Goal: Task Accomplishment & Management: Manage account settings

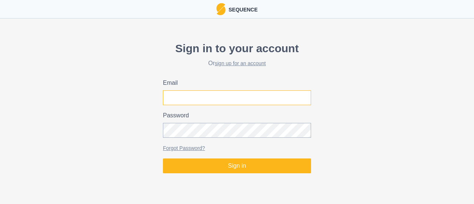
click at [254, 99] on input "Email" at bounding box center [237, 97] width 148 height 15
type input "[EMAIL_ADDRESS][DOMAIN_NAME]"
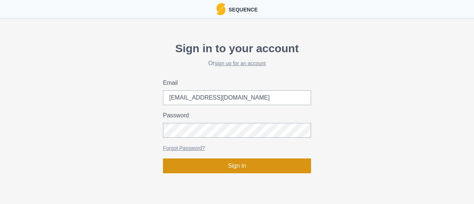
click at [229, 170] on button "Sign in" at bounding box center [237, 165] width 148 height 15
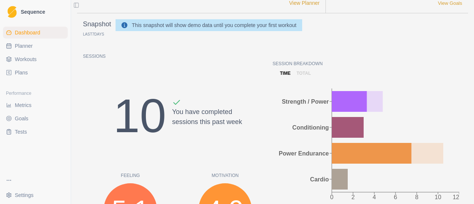
scroll to position [39, 0]
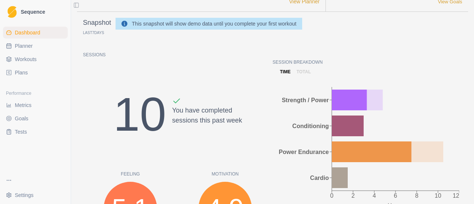
click at [28, 48] on span "Planner" at bounding box center [24, 45] width 18 height 7
select select "month"
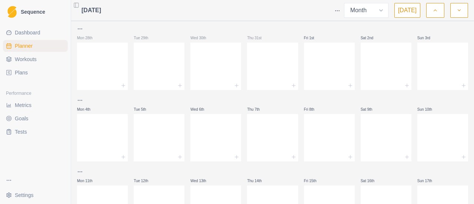
click at [30, 181] on html "Sequence Dashboard Planner Workouts Plans Performance Metrics Goals Tests Setti…" at bounding box center [237, 102] width 474 height 204
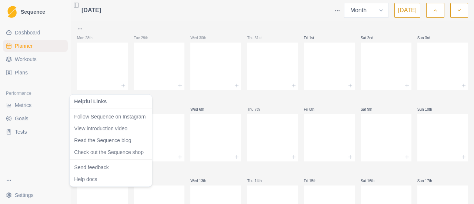
click at [30, 181] on html "Sequence Dashboard Planner Workouts Plans Performance Metrics Goals Tests Setti…" at bounding box center [237, 102] width 474 height 204
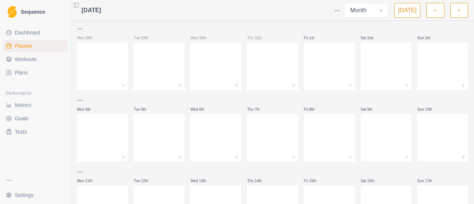
click at [17, 31] on span "Dashboard" at bounding box center [28, 32] width 26 height 7
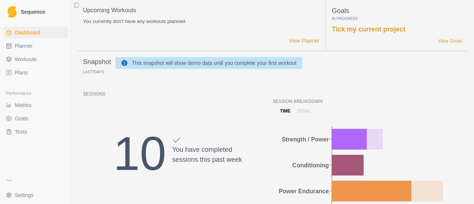
click at [17, 195] on html "Sequence Dashboard Planner Workouts Plans Performance Metrics Goals Tests Setti…" at bounding box center [237, 102] width 474 height 204
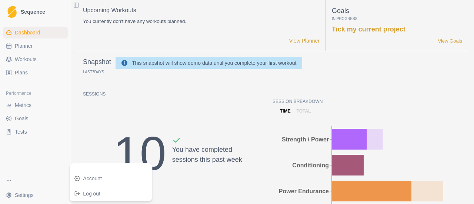
click at [17, 195] on html "Sequence Dashboard Planner Workouts Plans Performance Metrics Goals Tests Setti…" at bounding box center [237, 102] width 474 height 204
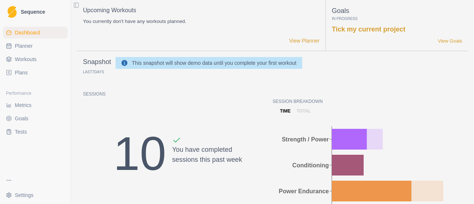
click at [13, 137] on link "Tests" at bounding box center [35, 132] width 65 height 12
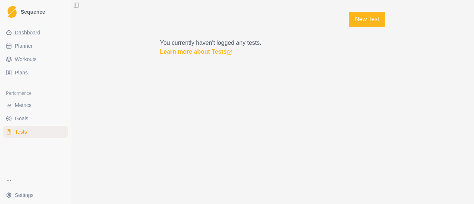
click at [23, 109] on link "Metrics" at bounding box center [35, 105] width 65 height 12
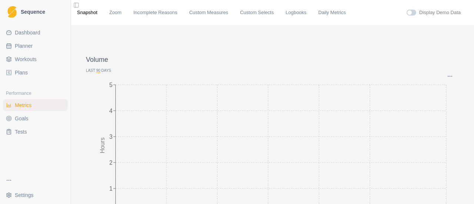
click at [23, 120] on span "Goals" at bounding box center [22, 118] width 14 height 7
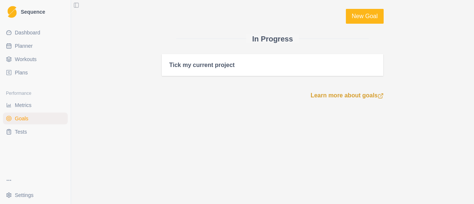
click at [19, 75] on span "Plans" at bounding box center [21, 72] width 13 height 7
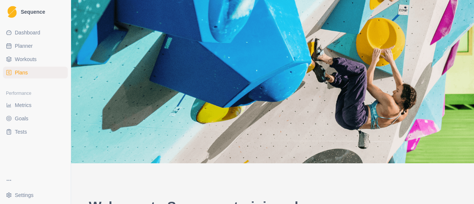
click at [20, 18] on link "Sequence" at bounding box center [35, 12] width 65 height 18
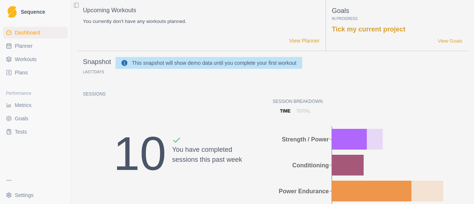
click at [29, 12] on span "Sequence" at bounding box center [33, 11] width 24 height 5
click at [18, 33] on span "Dashboard" at bounding box center [28, 32] width 26 height 7
click at [19, 49] on span "Planner" at bounding box center [24, 45] width 18 height 7
select select "month"
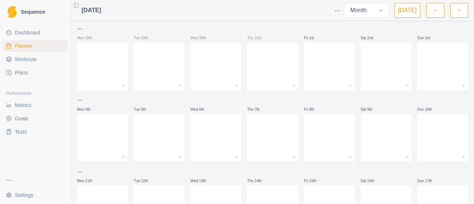
click at [19, 49] on span "Planner" at bounding box center [24, 45] width 18 height 7
click at [20, 58] on span "Workouts" at bounding box center [26, 59] width 22 height 7
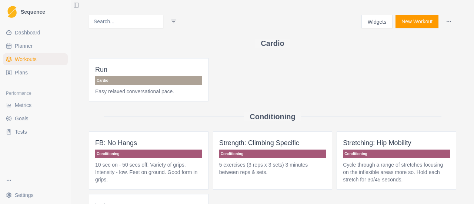
click at [20, 69] on span "Plans" at bounding box center [21, 72] width 13 height 7
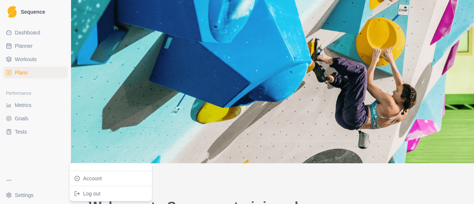
click at [19, 196] on html "Sequence Dashboard Planner Workouts Plans Performance Metrics Goals Tests Setti…" at bounding box center [237, 102] width 474 height 204
click at [93, 181] on link "Account" at bounding box center [110, 179] width 79 height 12
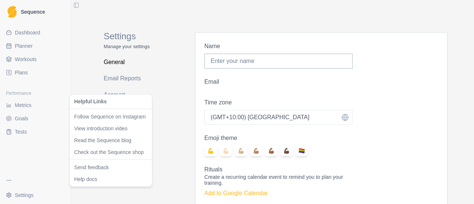
click at [12, 178] on html "Sequence Dashboard Planner Workouts Plans Performance Metrics Goals Tests Setti…" at bounding box center [237, 102] width 474 height 204
click at [18, 33] on html "Sequence Dashboard Planner Workouts Plans Performance Metrics Goals Tests Setti…" at bounding box center [237, 102] width 474 height 204
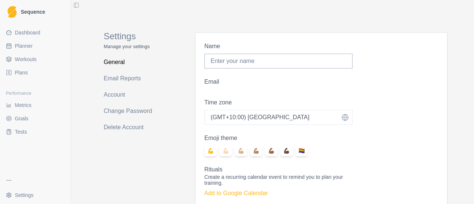
click at [18, 33] on span "Dashboard" at bounding box center [28, 32] width 26 height 7
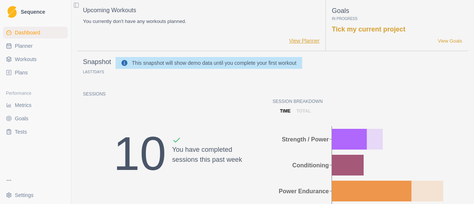
click at [298, 44] on link "View Planner" at bounding box center [304, 41] width 30 height 8
select select "month"
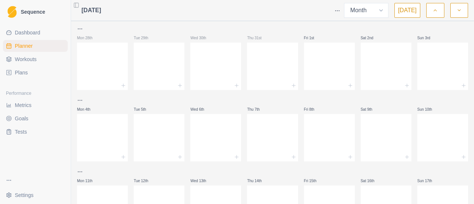
click at [30, 37] on link "Dashboard" at bounding box center [35, 33] width 65 height 12
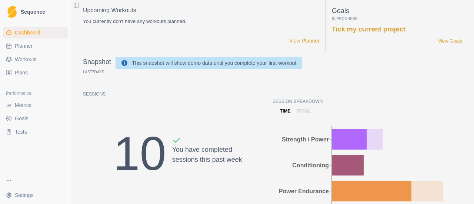
click at [25, 58] on span "Workouts" at bounding box center [26, 59] width 22 height 7
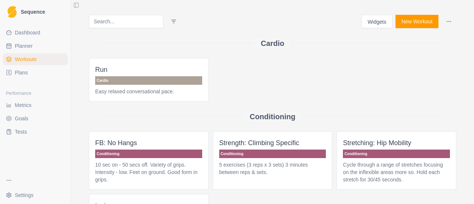
click at [110, 23] on input at bounding box center [126, 21] width 74 height 13
click at [38, 13] on span "Sequence" at bounding box center [33, 11] width 24 height 5
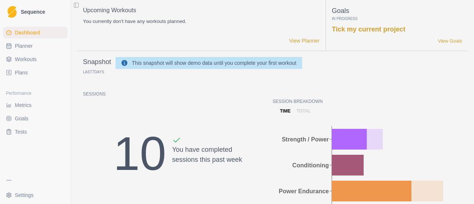
click at [38, 13] on span "Sequence" at bounding box center [33, 11] width 24 height 5
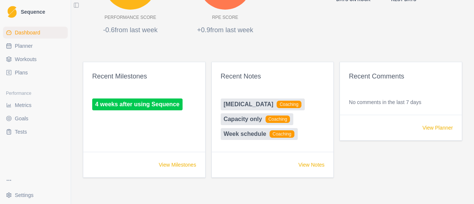
scroll to position [371, 0]
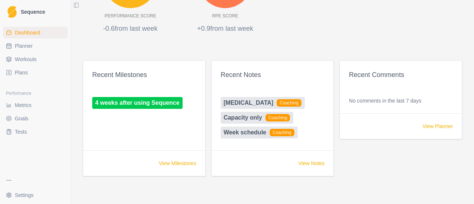
click at [289, 133] on span "Coaching" at bounding box center [282, 132] width 26 height 8
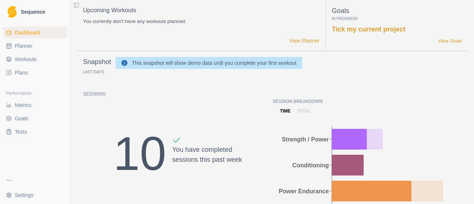
click at [30, 194] on html "Sequence Dashboard Planner Workouts Plans Performance Metrics Goals Tests Setti…" at bounding box center [237, 102] width 474 height 204
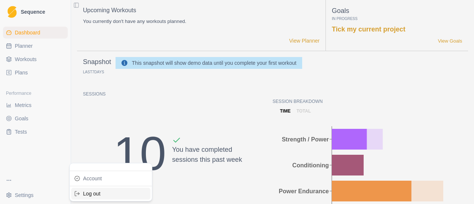
click at [98, 194] on div "Log out" at bounding box center [110, 194] width 79 height 12
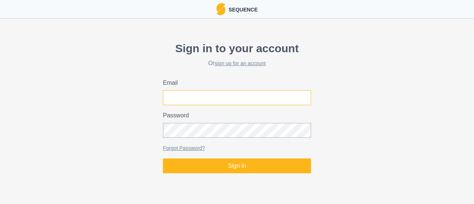
click at [201, 98] on input "Email" at bounding box center [237, 97] width 148 height 15
type input "[EMAIL_ADDRESS][DOMAIN_NAME]"
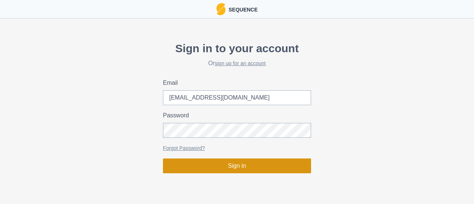
click at [207, 167] on button "Sign in" at bounding box center [237, 165] width 148 height 15
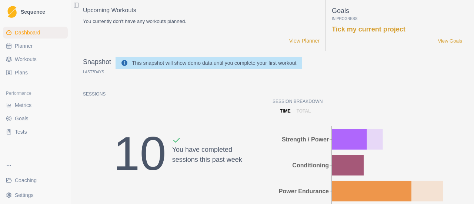
click at [16, 182] on span "Coaching" at bounding box center [26, 180] width 22 height 7
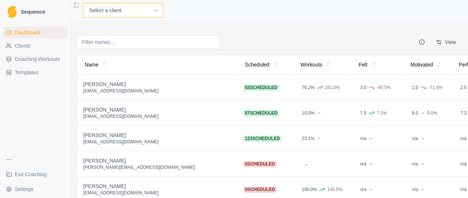
click at [154, 12] on select "Select a client Aiden Emery Amelia Lim Andrew Summers Andy Lei Angus Favretti A…" at bounding box center [123, 10] width 80 height 15
select select "65aa92de-9f66-44a8-bdcd-530c679ca6e0"
click at [83, 3] on select "Select a client Aiden Emery Amelia Lim Andrew Summers Andy Lei Angus Favretti A…" at bounding box center [123, 10] width 80 height 15
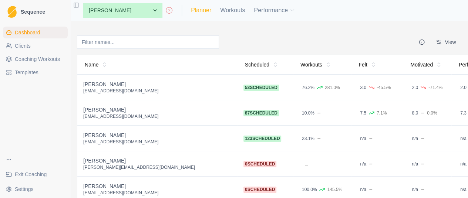
click at [200, 11] on link "Planner" at bounding box center [201, 10] width 20 height 9
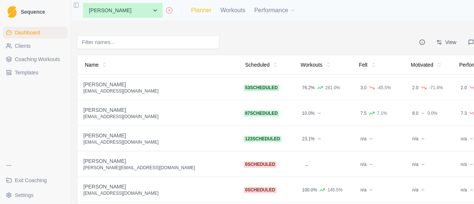
select select "month"
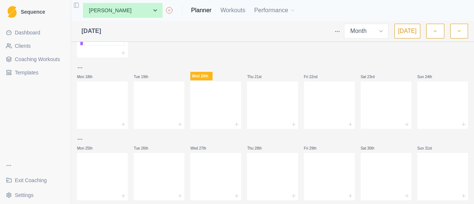
scroll to position [256, 0]
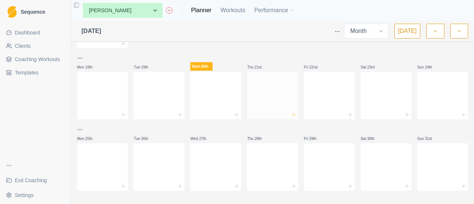
click at [291, 114] on icon at bounding box center [294, 115] width 6 height 6
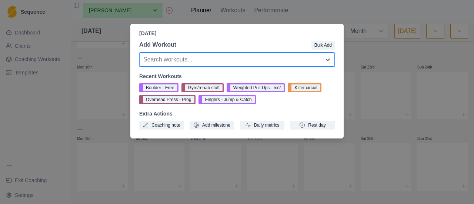
click at [234, 11] on div "Thursday, August 21st, 2025 Add Workout Bulk Add option , selected. Select is f…" at bounding box center [237, 102] width 474 height 204
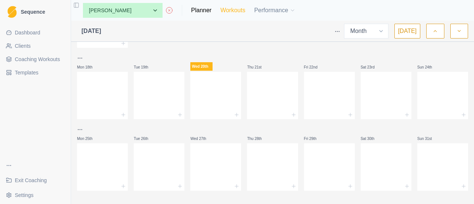
click at [234, 13] on link "Workouts" at bounding box center [232, 10] width 25 height 9
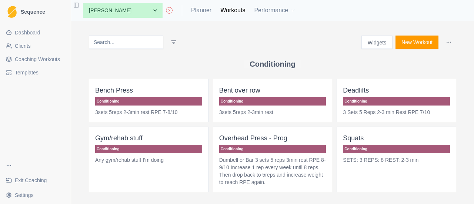
click at [42, 58] on span "Coaching Workouts" at bounding box center [37, 59] width 45 height 7
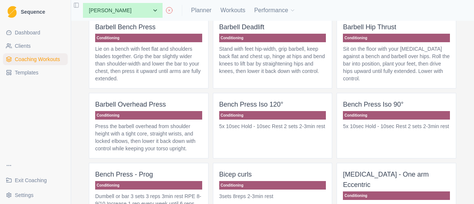
scroll to position [288, 0]
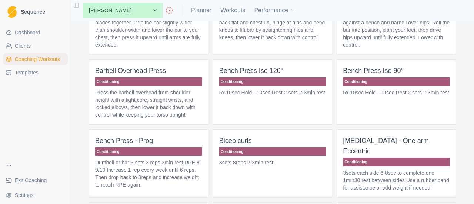
click at [259, 155] on span "Bicep curls Conditioning 3sets 8reps 2-3min rest" at bounding box center [273, 163] width 120 height 68
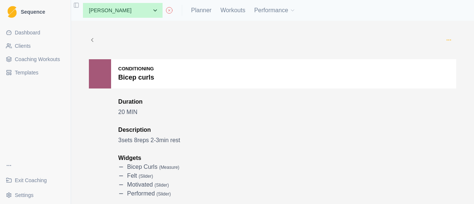
click at [446, 39] on icon "button" at bounding box center [449, 40] width 6 height 6
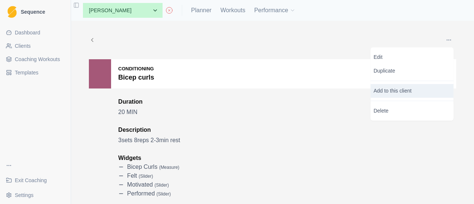
click at [396, 87] on p "Add to this client" at bounding box center [412, 91] width 83 height 14
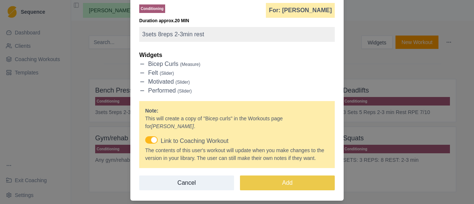
scroll to position [61, 0]
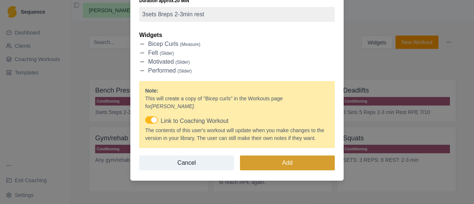
click at [294, 161] on button "Add" at bounding box center [287, 162] width 95 height 15
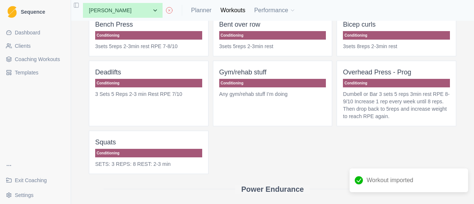
scroll to position [62, 0]
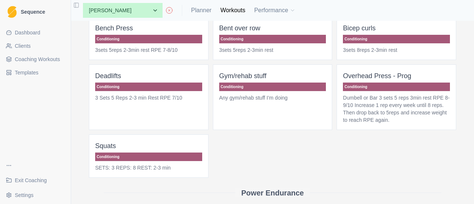
click at [34, 60] on span "Coaching Workouts" at bounding box center [37, 59] width 45 height 7
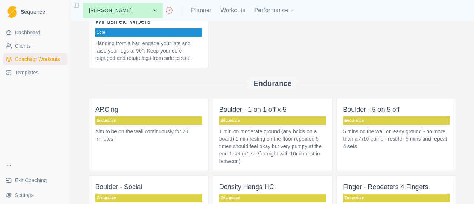
scroll to position [3426, 0]
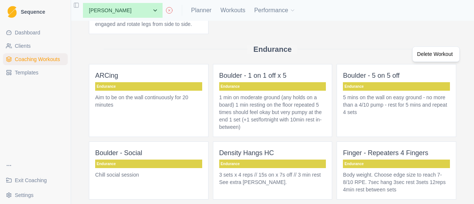
click at [369, 44] on html "Sequence Dashboard Clients Coaching Workouts Templates Exit Coaching Settings T…" at bounding box center [237, 102] width 474 height 204
click at [369, 82] on p "Endurance" at bounding box center [396, 86] width 107 height 9
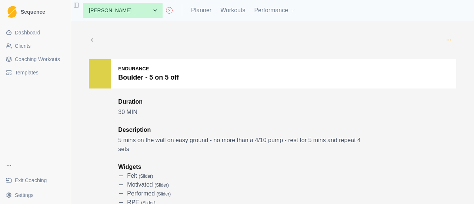
click at [446, 41] on icon "button" at bounding box center [449, 40] width 6 height 6
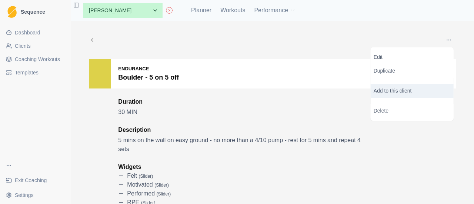
click at [401, 91] on p "Add to this client" at bounding box center [412, 91] width 83 height 14
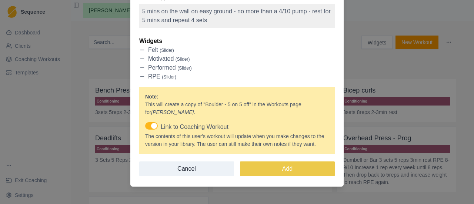
scroll to position [70, 0]
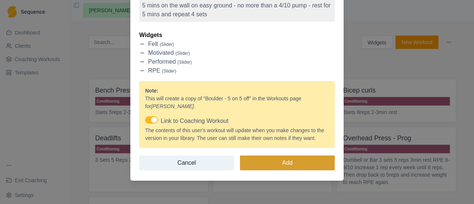
click at [280, 160] on button "Add" at bounding box center [287, 162] width 95 height 15
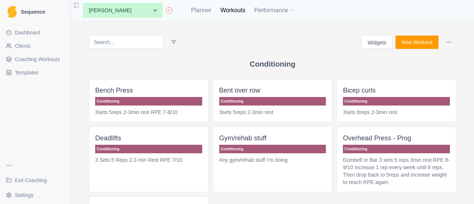
click at [52, 58] on span "Coaching Workouts" at bounding box center [37, 59] width 45 height 7
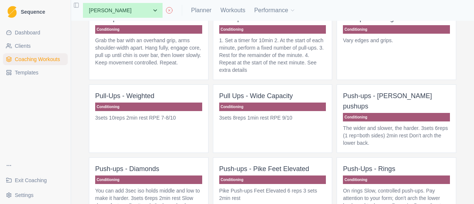
scroll to position [1668, 0]
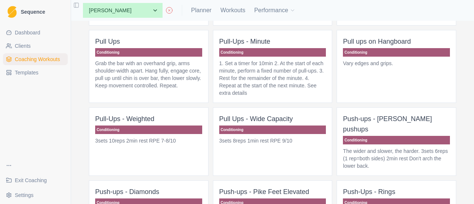
click at [243, 114] on p "Pull Ups - Wide Capacity" at bounding box center [272, 119] width 107 height 10
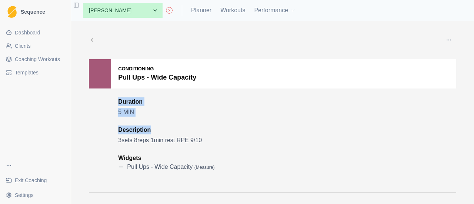
drag, startPoint x: 440, startPoint y: 77, endPoint x: 434, endPoint y: 117, distance: 39.7
click at [434, 117] on div "Conditioning Pull Ups - Wide Capacity Duration 5 MIN Description 3sets 8reps 1m…" at bounding box center [272, 125] width 367 height 133
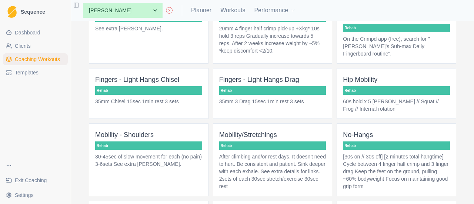
scroll to position [4997, 0]
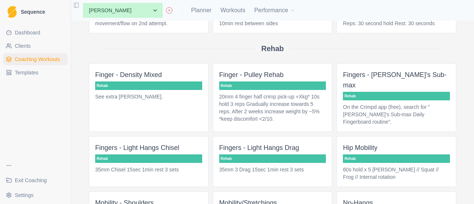
drag, startPoint x: 465, startPoint y: 140, endPoint x: 470, endPoint y: 140, distance: 5.6
click at [470, 140] on div "Widgets Bulk Add Workouts New Coaching Workout Cardio Rowing Machine Cardio RPE…" at bounding box center [272, 112] width 403 height 183
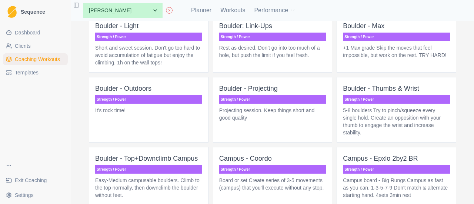
scroll to position [6123, 0]
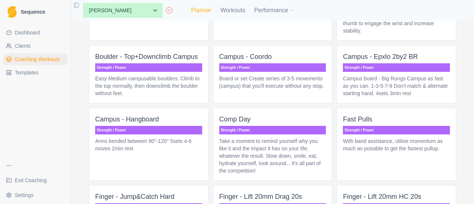
click at [204, 13] on link "Planner" at bounding box center [201, 10] width 20 height 9
select select "month"
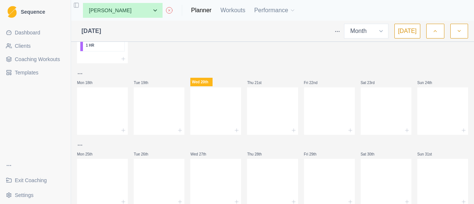
scroll to position [244, 0]
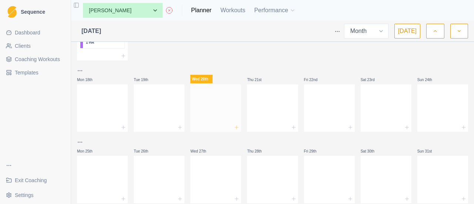
click at [234, 128] on icon at bounding box center [237, 127] width 6 height 6
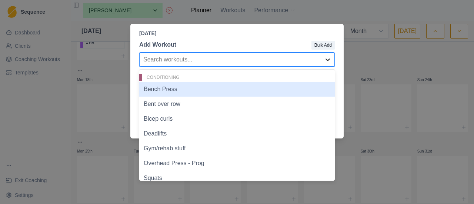
click at [328, 61] on icon at bounding box center [327, 59] width 4 height 3
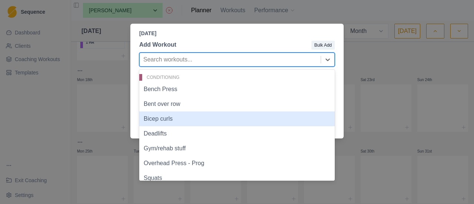
click at [211, 120] on div "Bicep curls" at bounding box center [236, 118] width 195 height 15
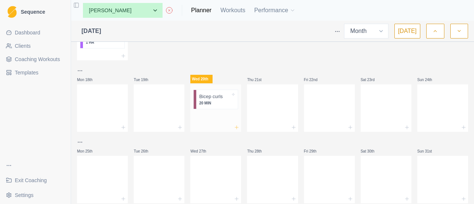
click at [234, 126] on icon at bounding box center [237, 127] width 6 height 6
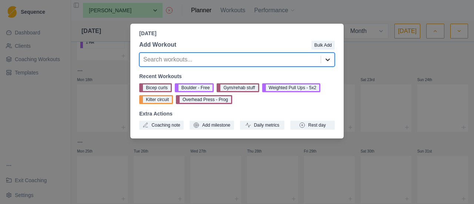
click at [326, 61] on icon at bounding box center [327, 59] width 7 height 7
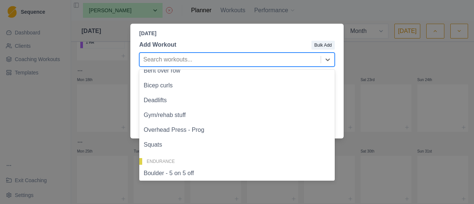
scroll to position [40, 0]
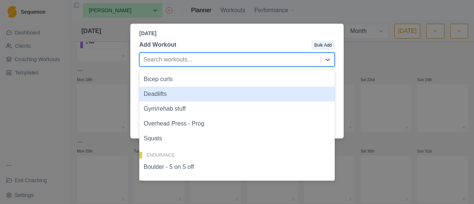
click at [267, 95] on div "Deadlifts" at bounding box center [236, 94] width 195 height 15
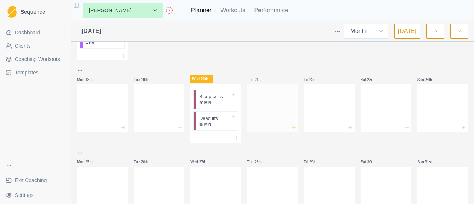
click at [291, 126] on icon at bounding box center [294, 127] width 6 height 6
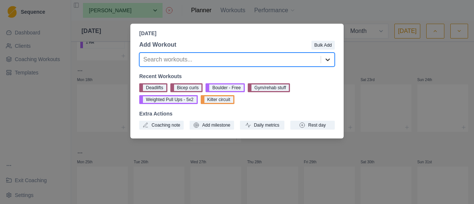
click at [328, 58] on icon at bounding box center [327, 59] width 7 height 7
click at [326, 61] on icon at bounding box center [327, 59] width 7 height 7
click at [328, 59] on icon at bounding box center [327, 59] width 7 height 7
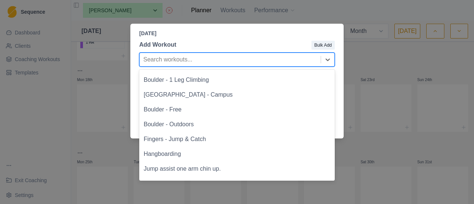
scroll to position [286, 0]
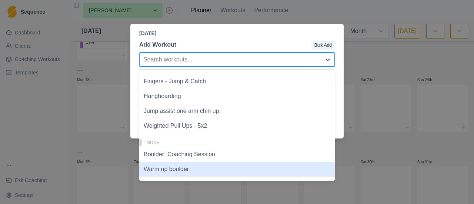
click at [189, 171] on div "Warm up boulder" at bounding box center [236, 169] width 195 height 15
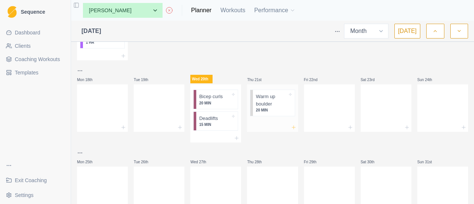
click at [291, 127] on icon at bounding box center [294, 127] width 6 height 6
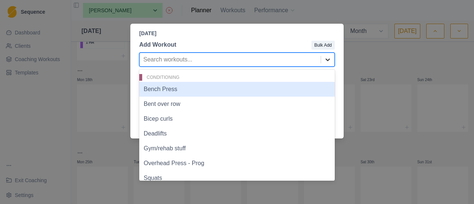
click at [327, 61] on icon at bounding box center [327, 59] width 4 height 3
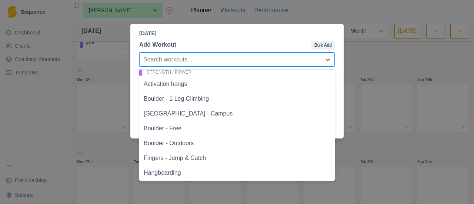
scroll to position [210, 0]
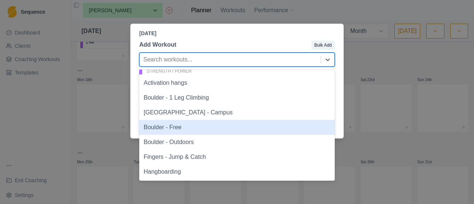
click at [229, 124] on div "Boulder - Free" at bounding box center [236, 127] width 195 height 15
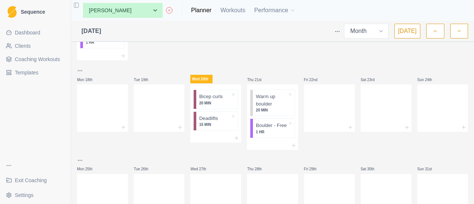
click at [291, 127] on div "Boulder - Free 1 HR" at bounding box center [273, 128] width 41 height 19
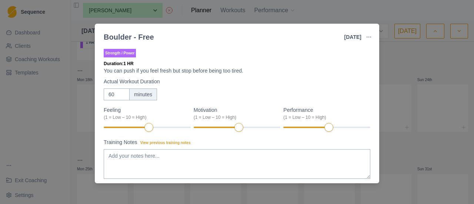
click at [428, 57] on div "Boulder - Free 21 Aug 2025 Link To Goal View Workout Metrics Edit Original Work…" at bounding box center [237, 102] width 474 height 204
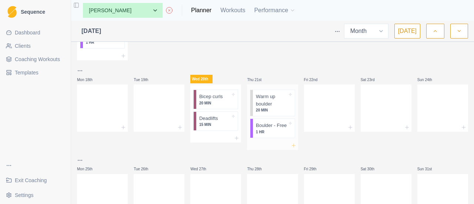
click at [292, 146] on line at bounding box center [293, 146] width 3 height 0
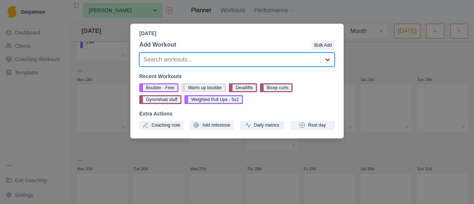
click at [326, 60] on icon at bounding box center [327, 59] width 7 height 7
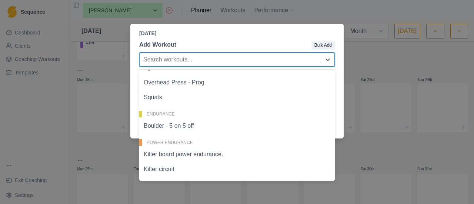
scroll to position [98, 0]
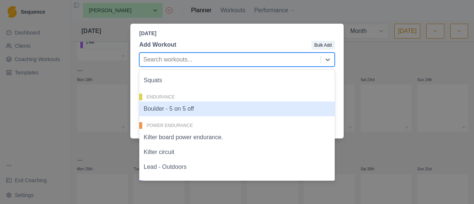
click at [177, 110] on div "Boulder - 5 on 5 off" at bounding box center [236, 108] width 195 height 15
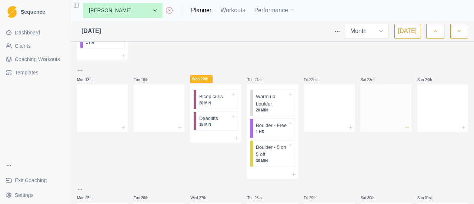
click at [404, 128] on icon at bounding box center [407, 127] width 6 height 6
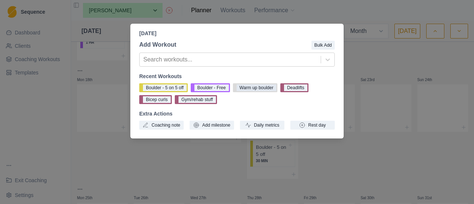
click at [250, 86] on button "Warm up boulder" at bounding box center [255, 87] width 45 height 9
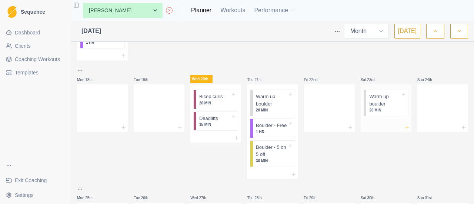
click at [404, 129] on icon at bounding box center [407, 127] width 6 height 6
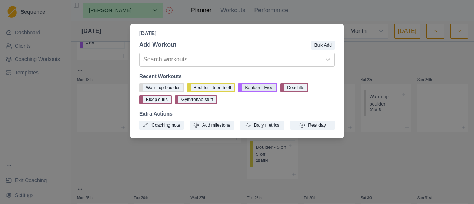
click at [264, 88] on button "Boulder - Free" at bounding box center [257, 87] width 39 height 9
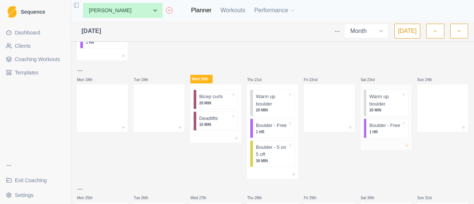
click at [404, 145] on icon at bounding box center [407, 146] width 6 height 6
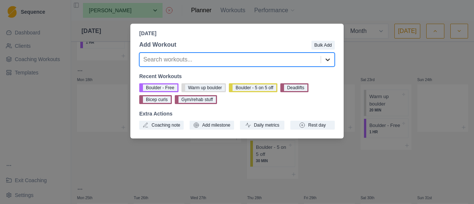
click at [329, 60] on icon at bounding box center [327, 59] width 4 height 3
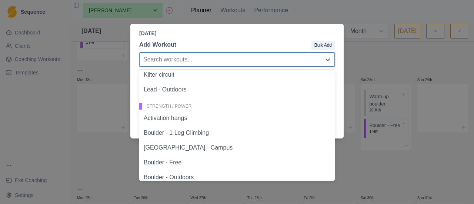
scroll to position [178, 0]
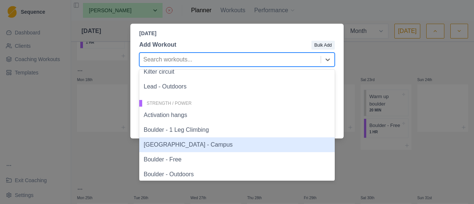
click at [203, 147] on div "Boulder - Campus" at bounding box center [236, 144] width 195 height 15
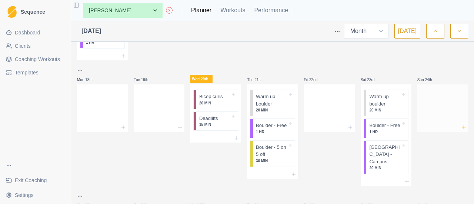
click at [461, 127] on icon at bounding box center [464, 127] width 6 height 6
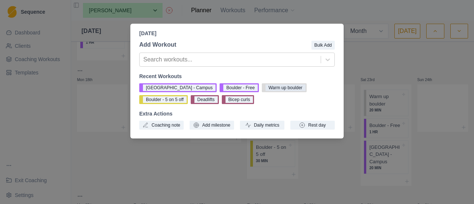
click at [262, 91] on button "Warm up boulder" at bounding box center [284, 87] width 45 height 9
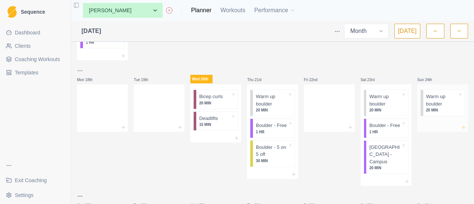
click at [461, 127] on div at bounding box center [442, 127] width 51 height 9
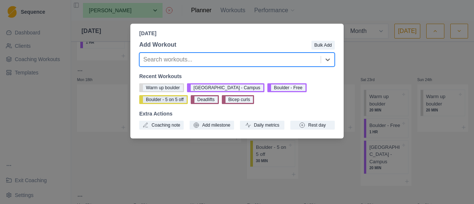
click at [188, 95] on button "Boulder - 5 on 5 off" at bounding box center [163, 99] width 49 height 9
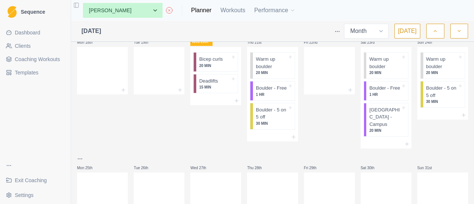
scroll to position [308, 0]
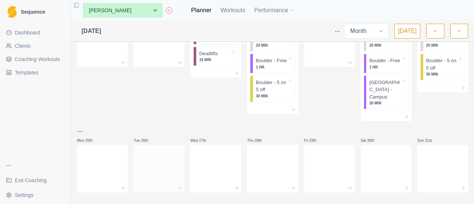
click at [178, 185] on icon at bounding box center [180, 188] width 6 height 6
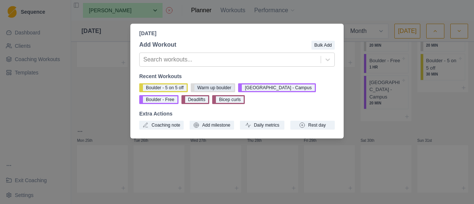
click at [211, 86] on button "Warm up boulder" at bounding box center [213, 87] width 45 height 9
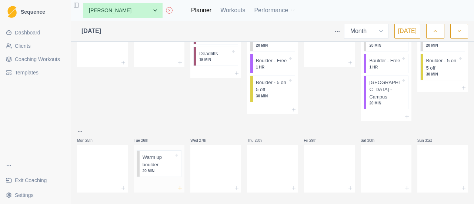
click at [178, 185] on icon at bounding box center [180, 188] width 6 height 6
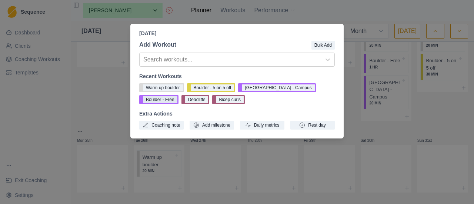
click at [178, 95] on button "Boulder - Free" at bounding box center [158, 99] width 39 height 9
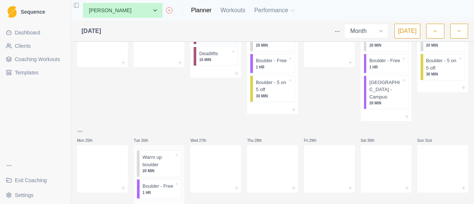
click at [180, 204] on line at bounding box center [180, 205] width 0 height 3
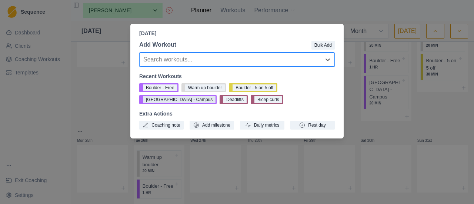
click at [217, 95] on button "Boulder - Campus" at bounding box center [177, 99] width 77 height 9
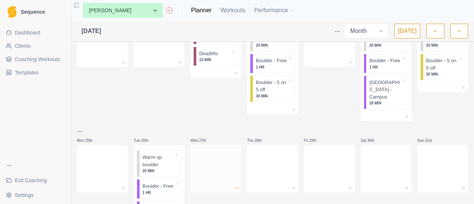
click at [234, 185] on icon at bounding box center [237, 188] width 6 height 6
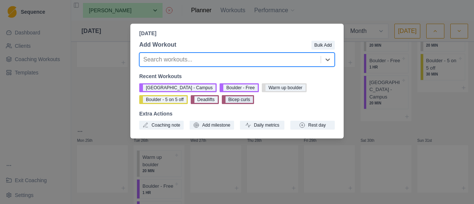
click at [222, 103] on button "Bicep curls" at bounding box center [238, 99] width 33 height 9
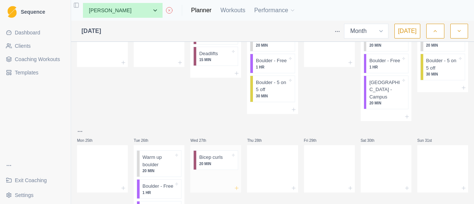
click at [235, 185] on icon at bounding box center [237, 188] width 6 height 6
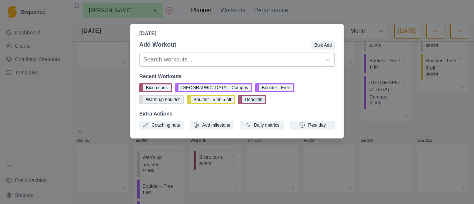
click at [238, 102] on button "Deadlifts" at bounding box center [252, 99] width 28 height 9
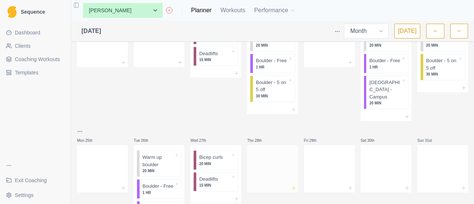
click at [291, 185] on icon at bounding box center [294, 188] width 6 height 6
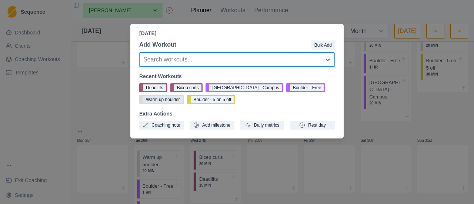
click at [173, 103] on button "Warm up boulder" at bounding box center [161, 99] width 45 height 9
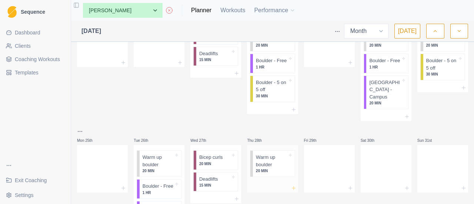
click at [291, 185] on icon at bounding box center [294, 188] width 6 height 6
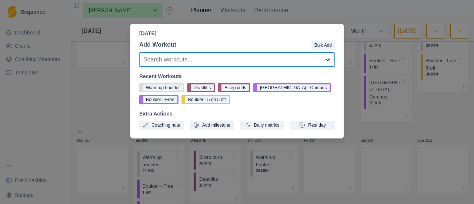
click at [329, 63] on icon at bounding box center [327, 59] width 7 height 7
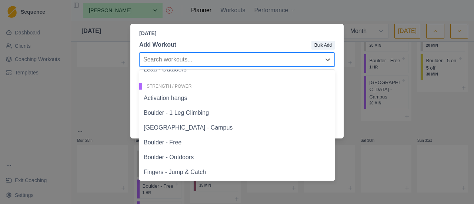
scroll to position [193, 0]
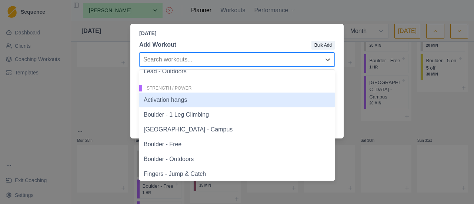
click at [223, 100] on div "Activation hangs" at bounding box center [236, 100] width 195 height 15
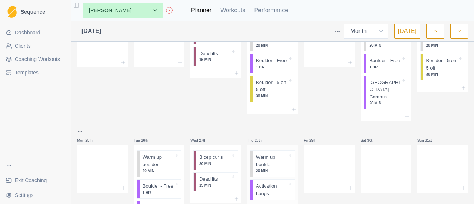
click at [291, 204] on icon at bounding box center [294, 208] width 6 height 6
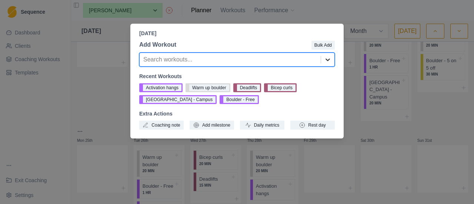
click at [325, 61] on icon at bounding box center [327, 59] width 7 height 7
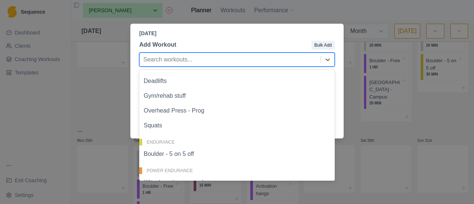
scroll to position [61, 0]
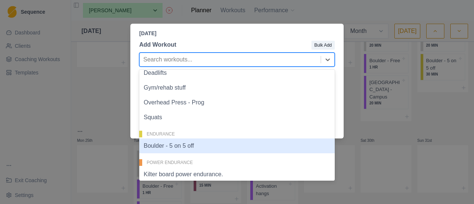
click at [208, 147] on div "Boulder - 5 on 5 off" at bounding box center [236, 145] width 195 height 15
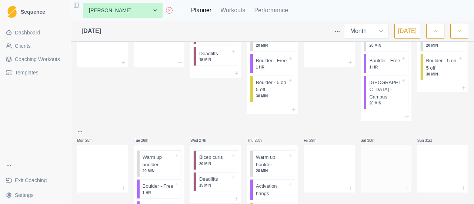
click at [404, 185] on icon at bounding box center [407, 188] width 6 height 6
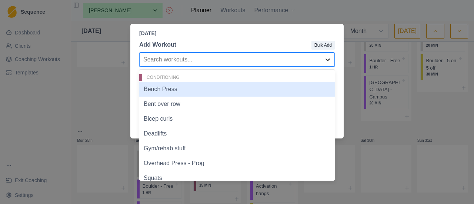
click at [326, 61] on icon at bounding box center [327, 59] width 7 height 7
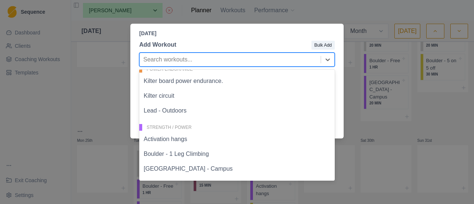
scroll to position [173, 0]
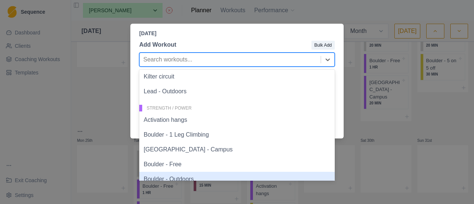
click at [207, 177] on div "Boulder - Outdoors" at bounding box center [236, 179] width 195 height 15
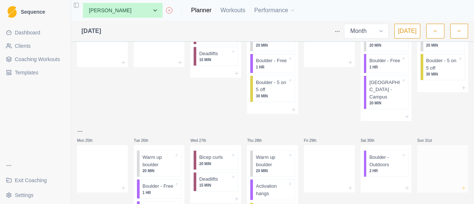
click at [461, 185] on icon at bounding box center [464, 188] width 6 height 6
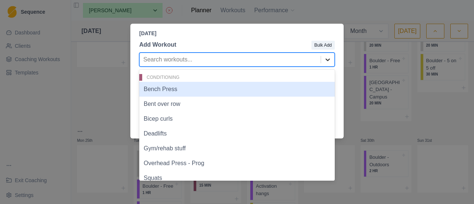
click at [330, 60] on icon at bounding box center [327, 59] width 7 height 7
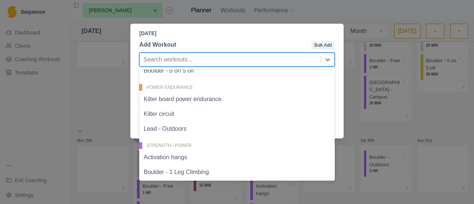
scroll to position [146, 0]
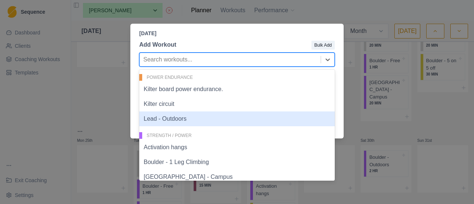
click at [183, 117] on div "Lead - Outdoors" at bounding box center [236, 118] width 195 height 15
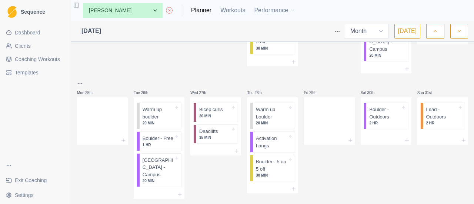
scroll to position [0, 0]
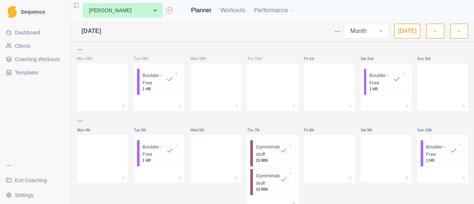
click at [53, 113] on div "Dashboard Clients Coaching Workouts Templates" at bounding box center [35, 90] width 71 height 133
click at [24, 195] on html "Sequence Dashboard Clients Coaching Workouts Templates Exit Coaching Settings T…" at bounding box center [237, 102] width 474 height 204
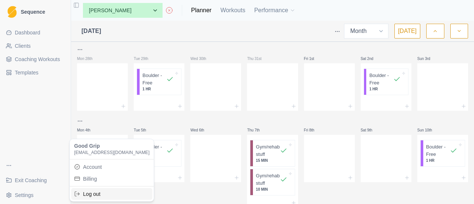
click at [104, 196] on div "Log out" at bounding box center [111, 194] width 81 height 12
